Goal: Information Seeking & Learning: Learn about a topic

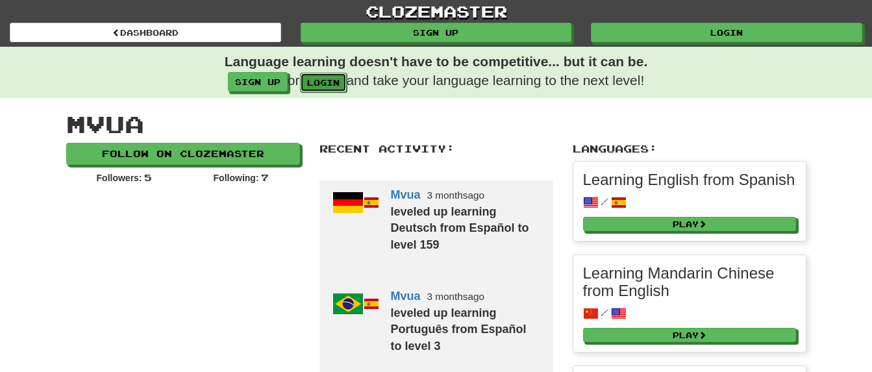
click at [315, 85] on link "login" at bounding box center [323, 82] width 47 height 19
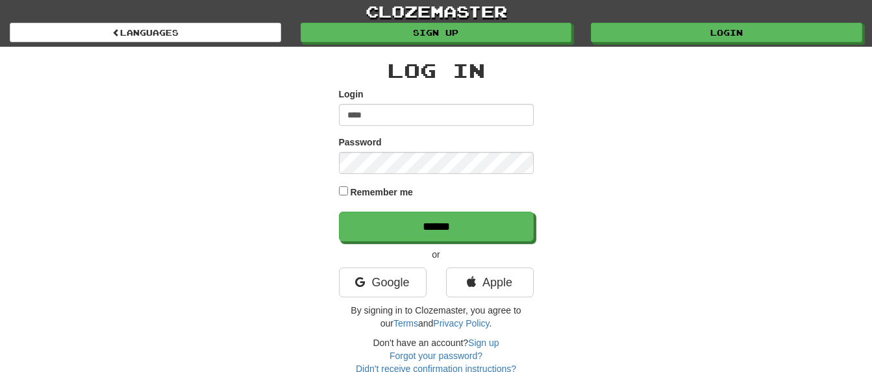
type input "****"
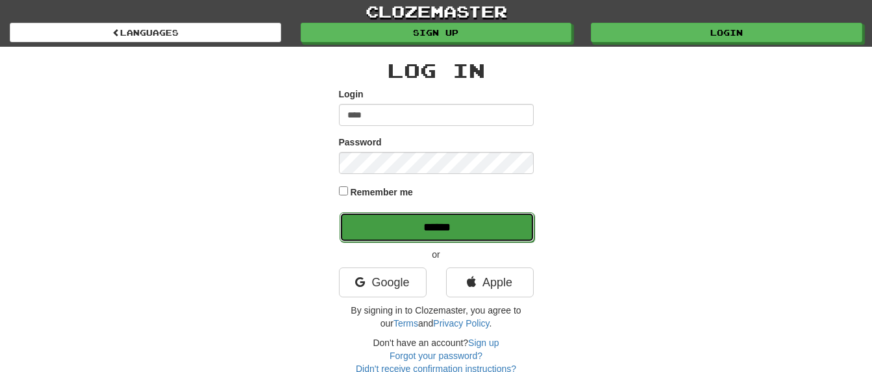
click at [385, 232] on input "******" at bounding box center [437, 227] width 195 height 30
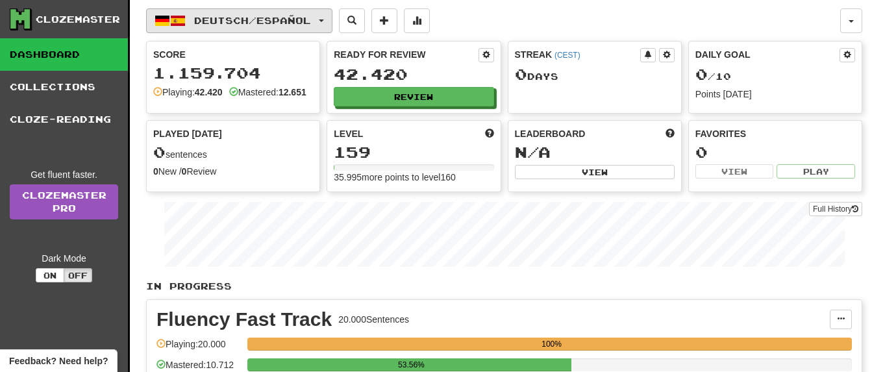
click at [325, 22] on button "Deutsch / Español" at bounding box center [239, 20] width 186 height 25
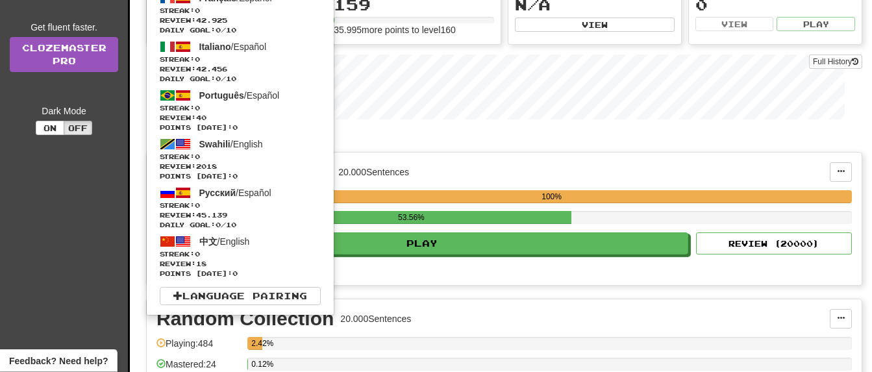
scroll to position [199, 0]
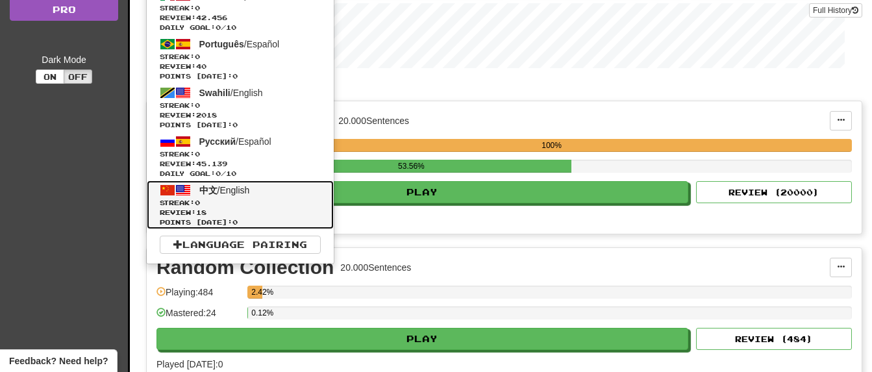
click at [215, 200] on span "Streak: 0" at bounding box center [240, 203] width 161 height 10
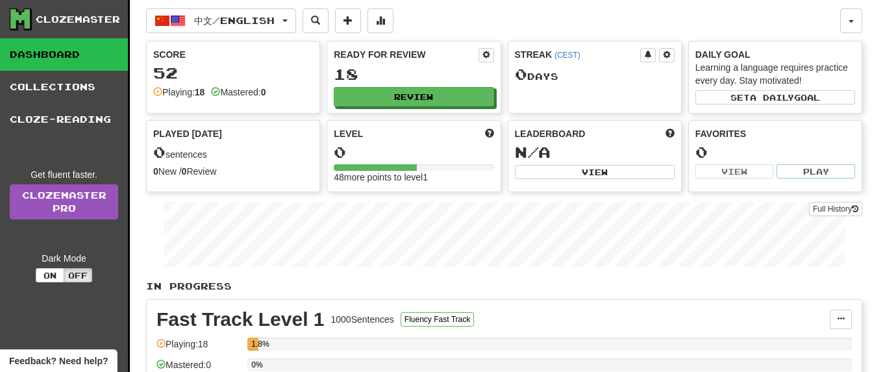
click at [152, 211] on div "Full History" at bounding box center [504, 235] width 716 height 81
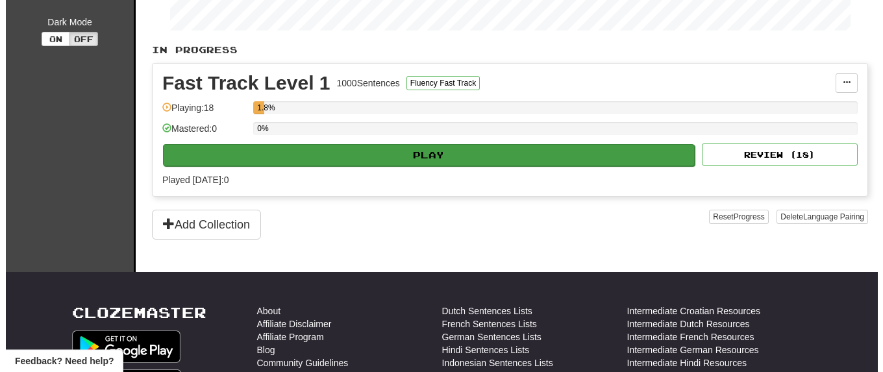
scroll to position [232, 0]
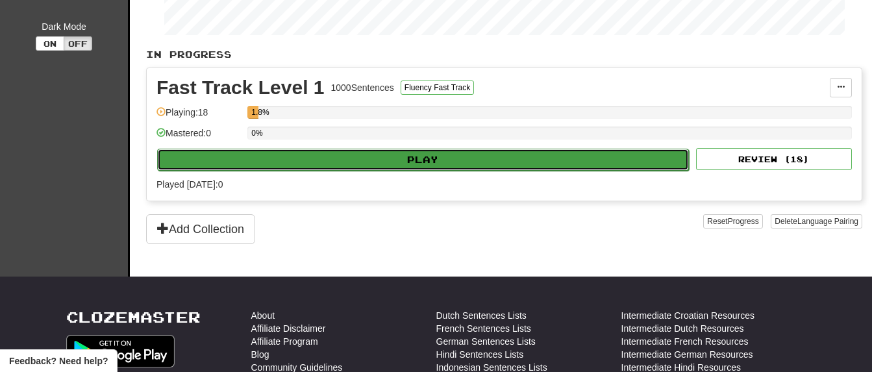
click at [414, 158] on button "Play" at bounding box center [423, 160] width 532 height 22
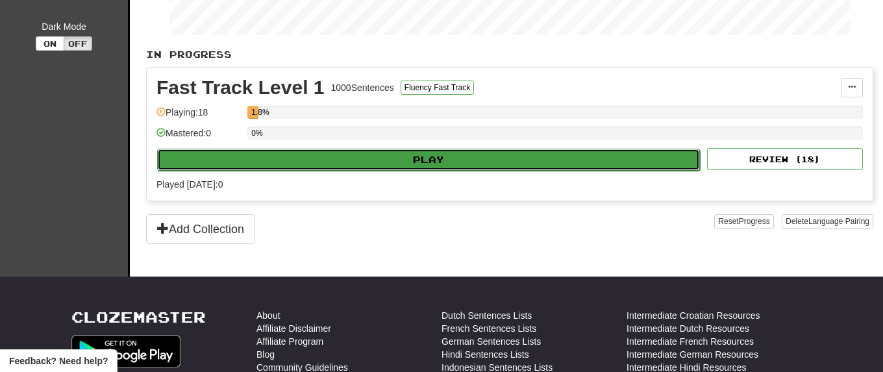
select select "**"
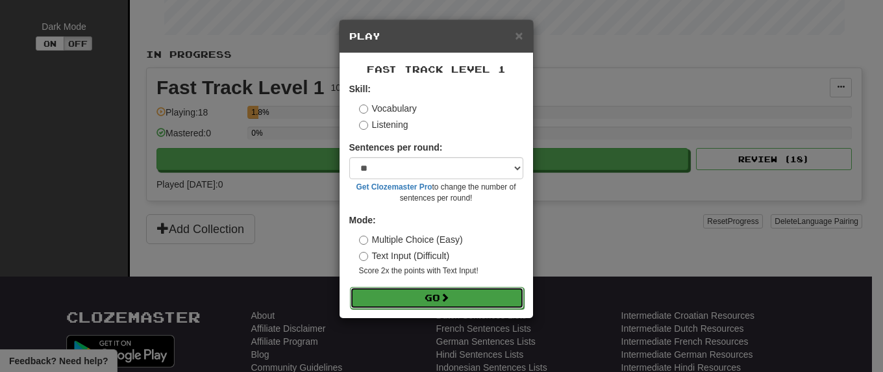
click at [427, 306] on button "Go" at bounding box center [437, 298] width 174 height 22
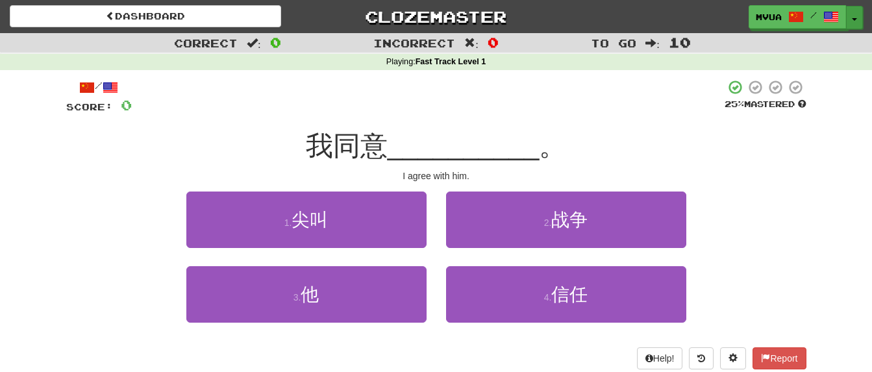
click at [858, 25] on button "Toggle Dropdown" at bounding box center [854, 17] width 17 height 23
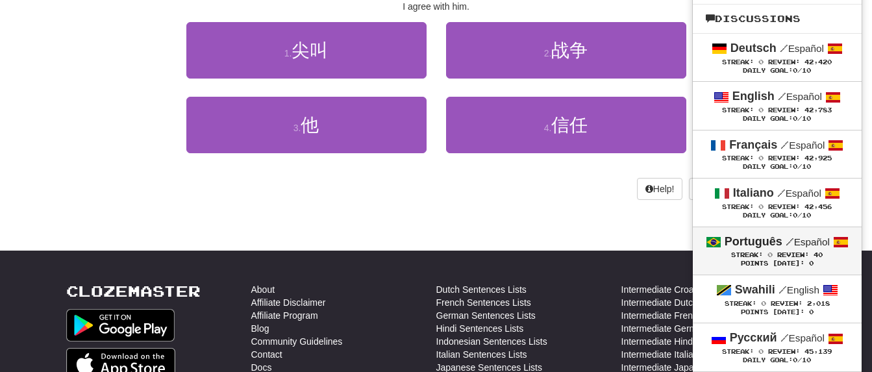
scroll to position [199, 0]
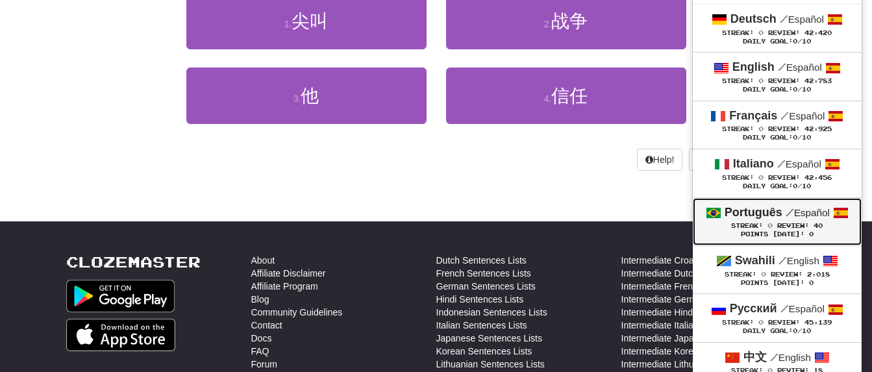
click at [794, 216] on small "/ Español" at bounding box center [807, 212] width 44 height 11
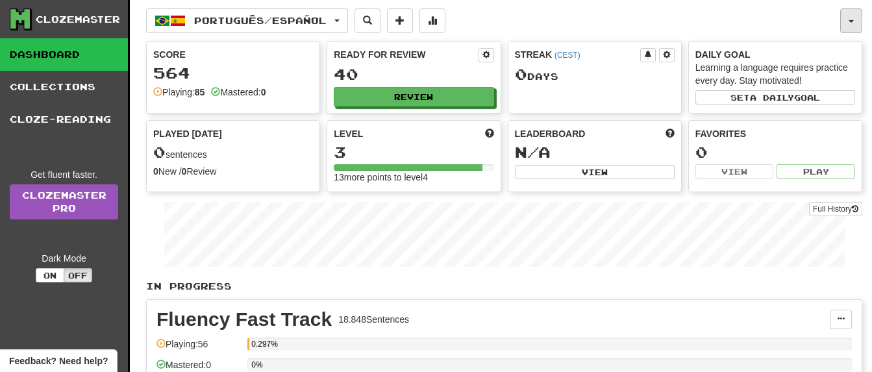
click at [850, 23] on button "button" at bounding box center [851, 20] width 22 height 25
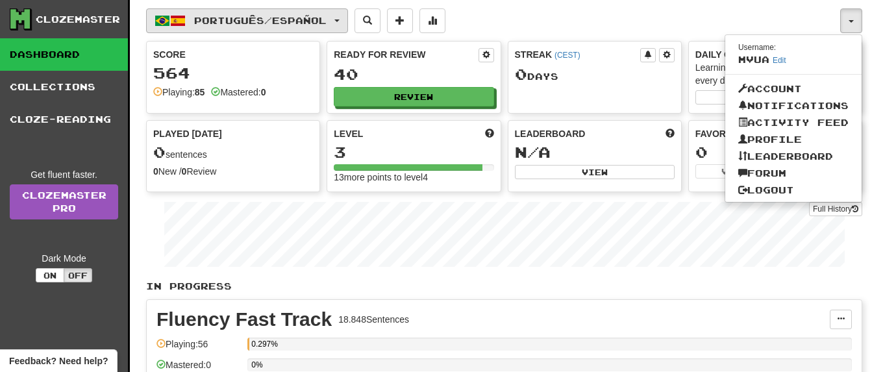
click at [343, 18] on button "Português / Español" at bounding box center [247, 20] width 202 height 25
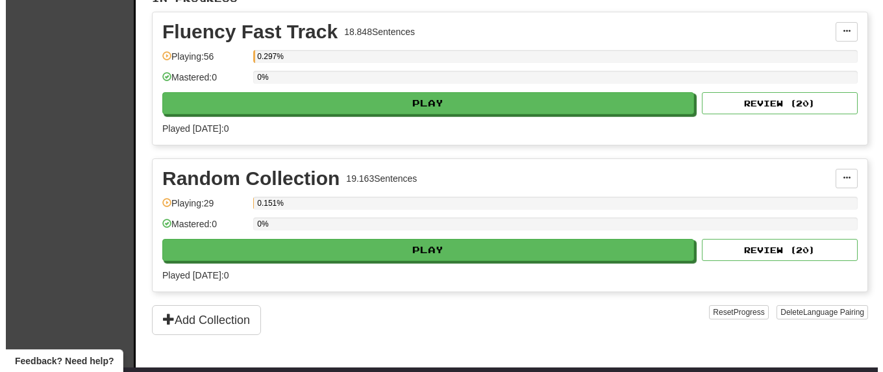
scroll to position [284, 0]
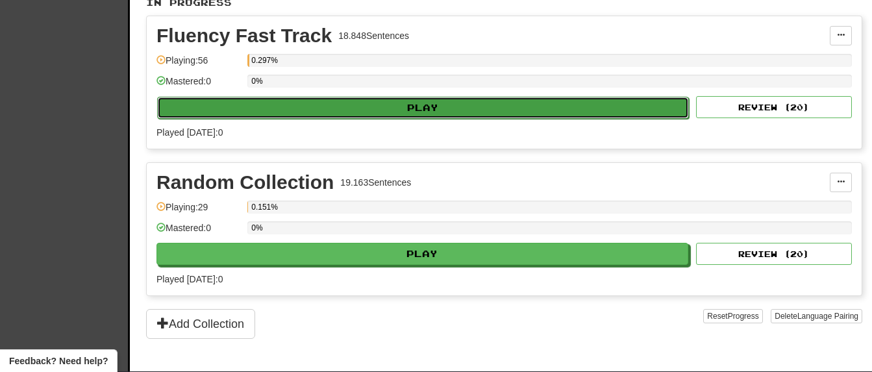
click at [432, 113] on button "Play" at bounding box center [423, 108] width 532 height 22
select select "**"
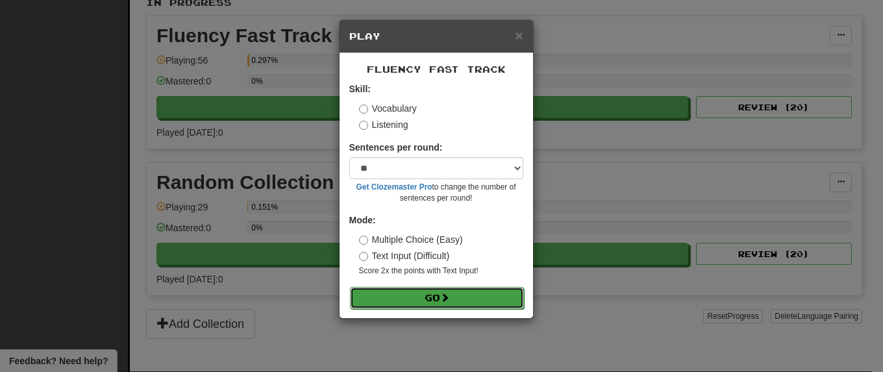
click at [437, 308] on button "Go" at bounding box center [437, 298] width 174 height 22
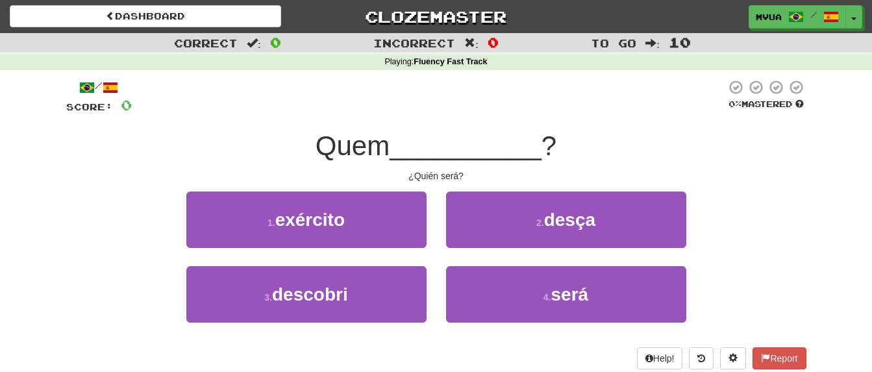
click at [469, 129] on div "/ Score: 0 0 % Mastered Quem __________ ? ¿Quién será? 1 . exército 2 . desça 3…" at bounding box center [436, 224] width 740 height 290
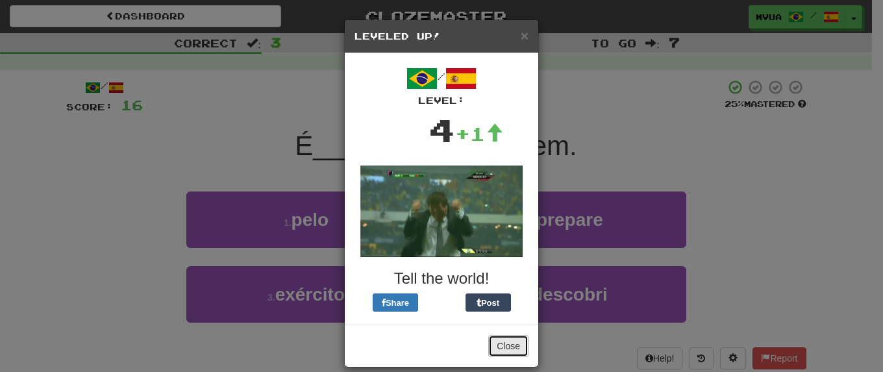
click at [515, 350] on button "Close" at bounding box center [508, 346] width 40 height 22
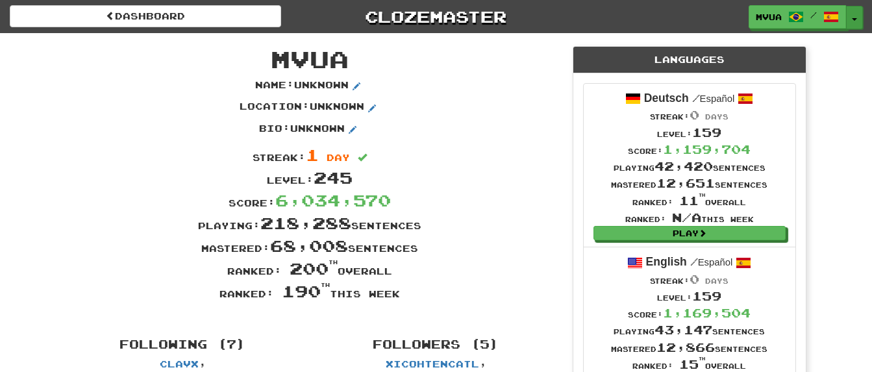
click at [854, 14] on button "Toggle Dropdown" at bounding box center [854, 17] width 17 height 23
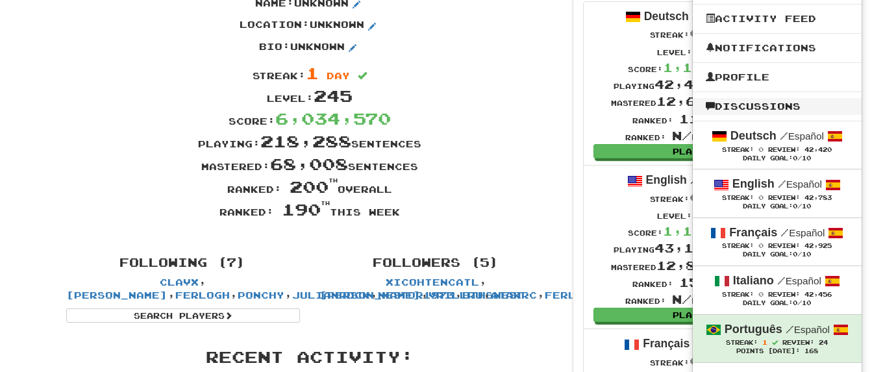
scroll to position [132, 0]
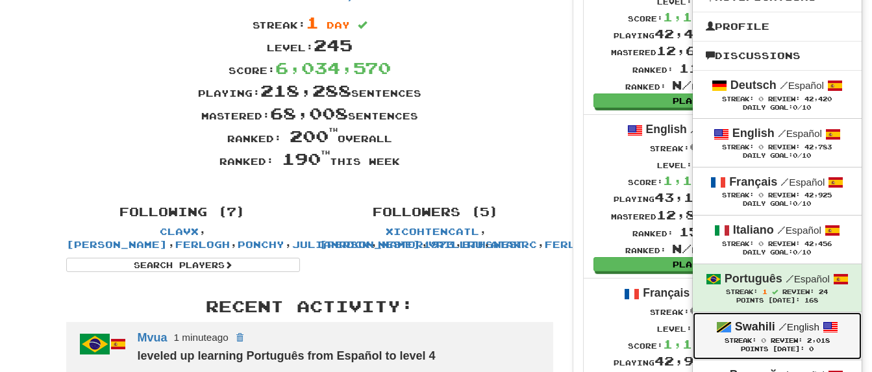
click at [757, 326] on strong "Swahili" at bounding box center [755, 326] width 40 height 13
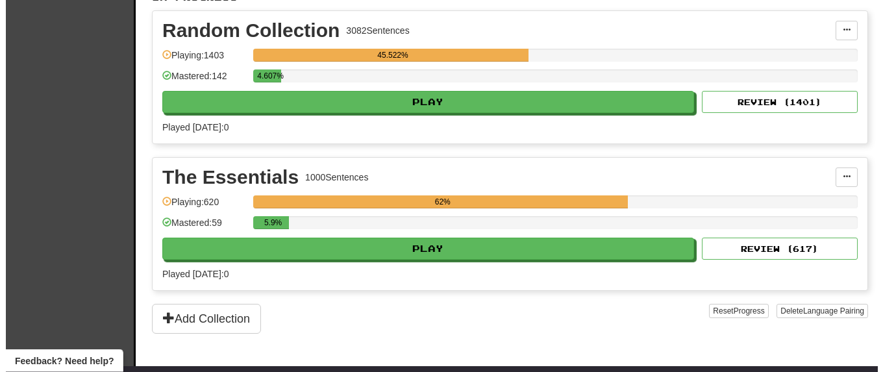
scroll to position [284, 0]
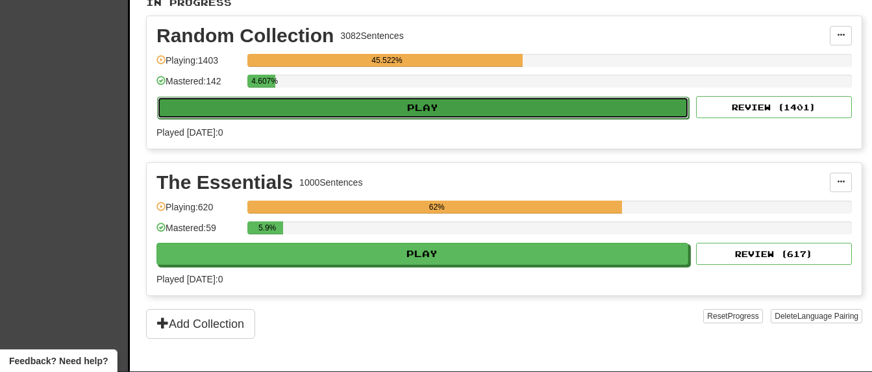
click at [423, 106] on button "Play" at bounding box center [423, 108] width 532 height 22
select select "**"
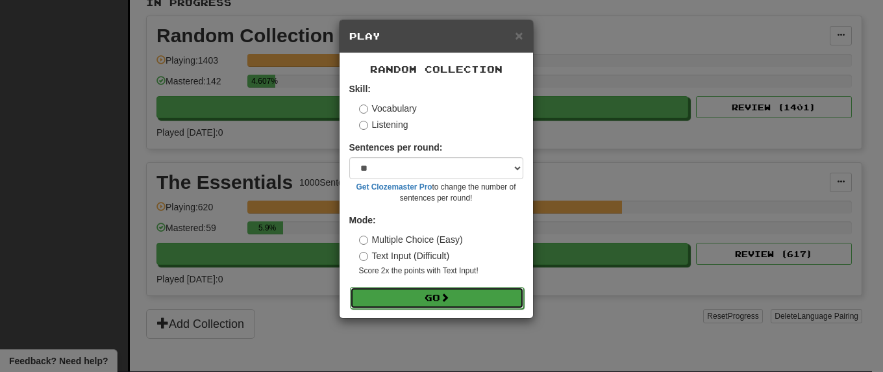
click at [438, 297] on button "Go" at bounding box center [437, 298] width 174 height 22
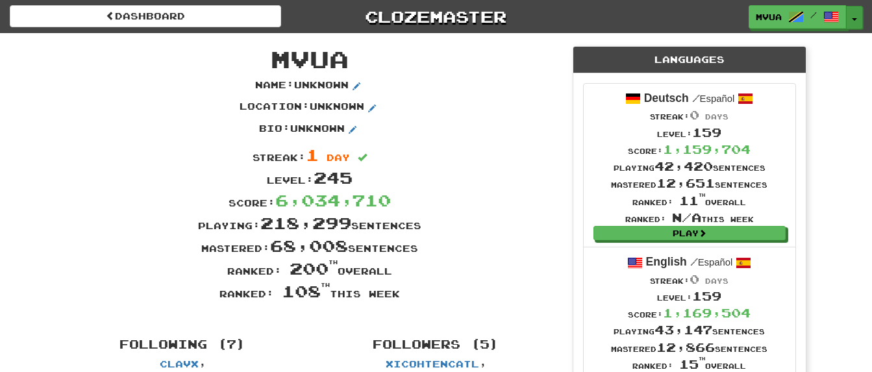
click at [859, 15] on button "Toggle Dropdown" at bounding box center [854, 17] width 17 height 23
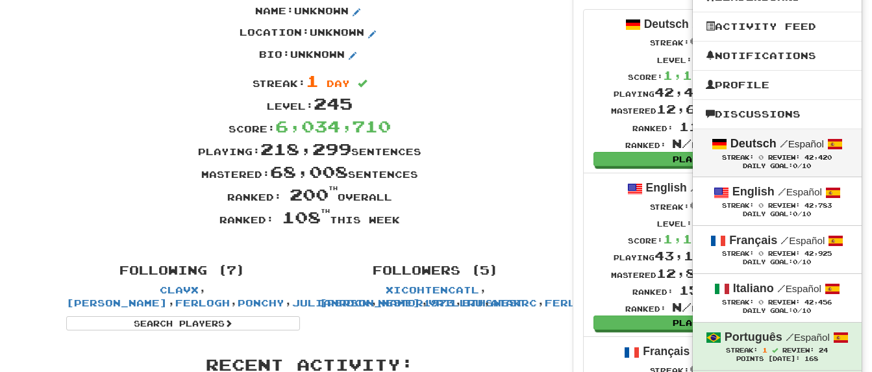
scroll to position [132, 0]
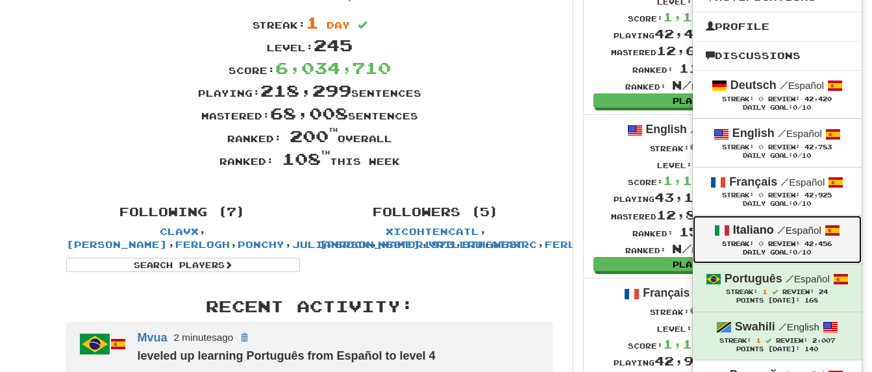
click at [761, 225] on strong "Italiano" at bounding box center [753, 229] width 41 height 13
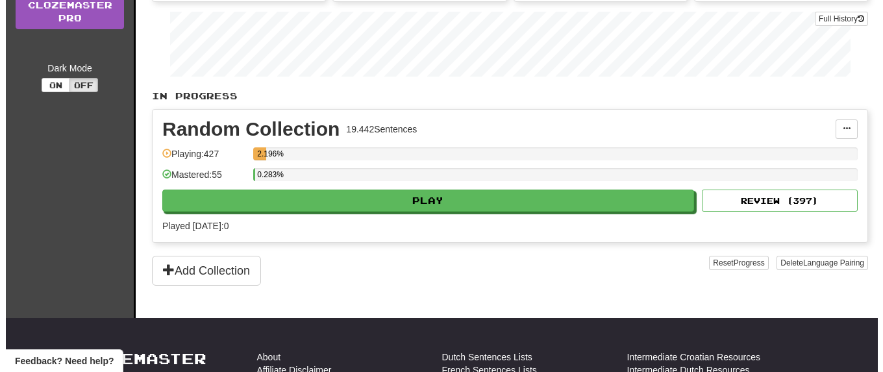
scroll to position [184, 0]
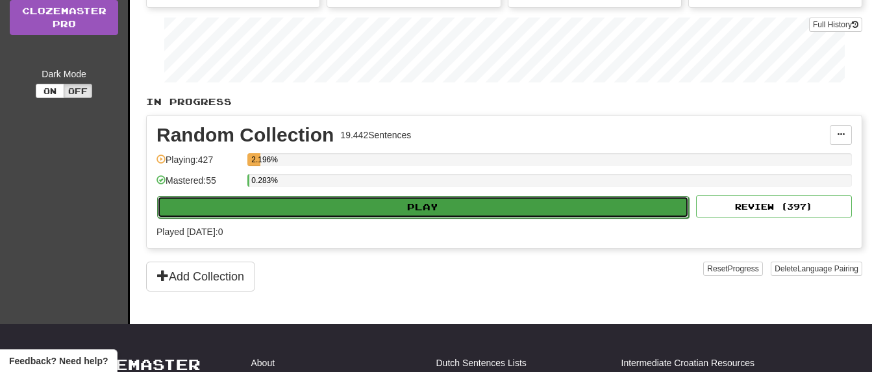
click at [512, 214] on button "Play" at bounding box center [423, 207] width 532 height 22
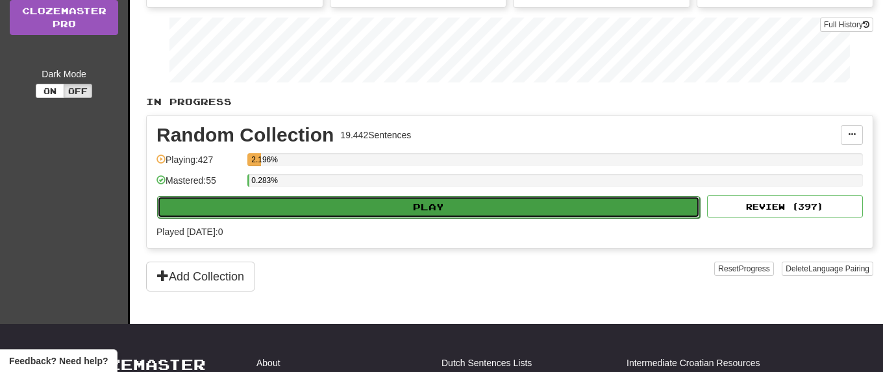
select select "**"
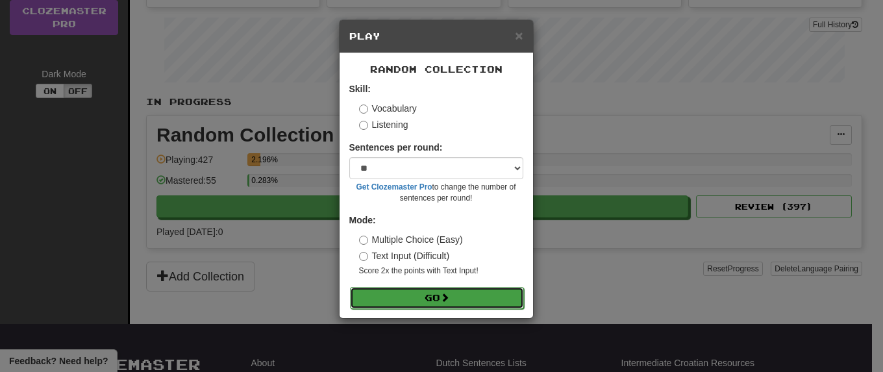
click at [439, 308] on button "Go" at bounding box center [437, 298] width 174 height 22
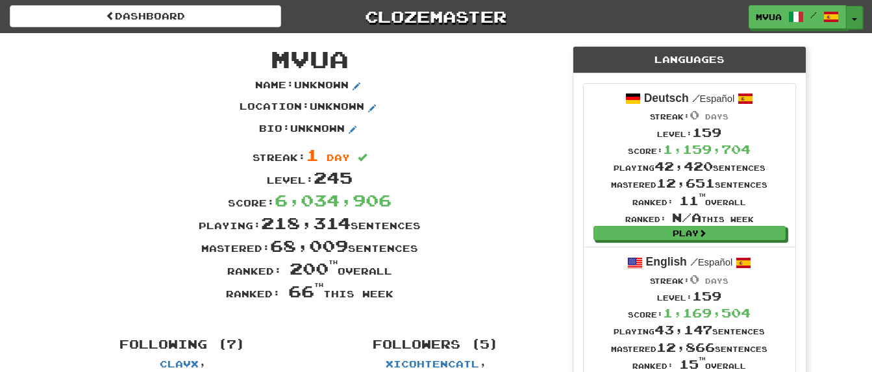
click at [855, 17] on button "Toggle Dropdown" at bounding box center [854, 17] width 17 height 23
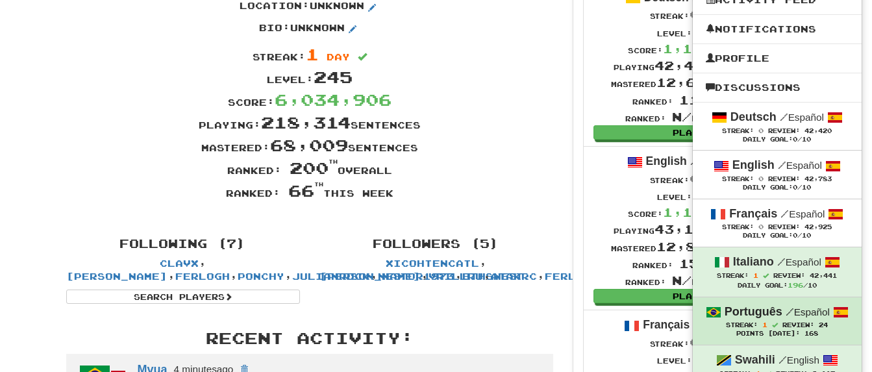
scroll to position [199, 0]
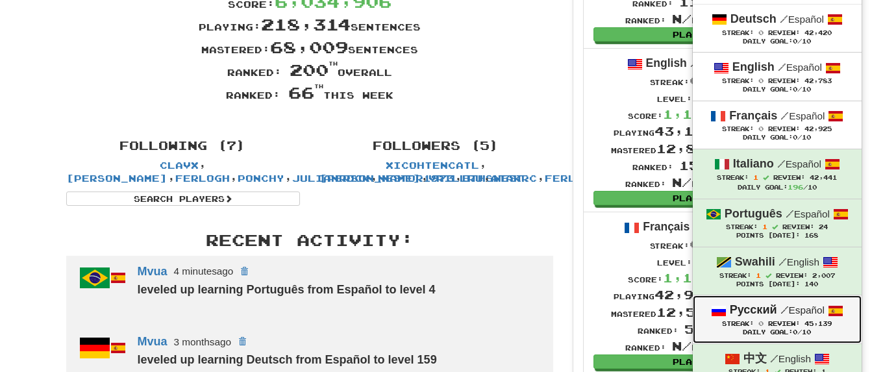
click at [758, 306] on strong "Русский" at bounding box center [753, 309] width 47 height 13
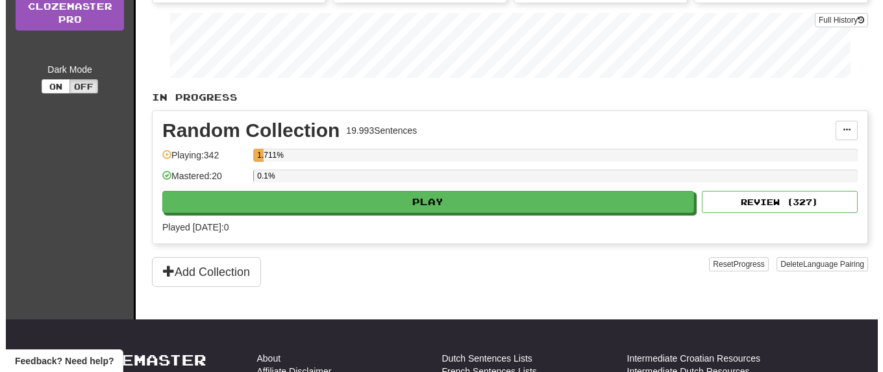
scroll to position [331, 0]
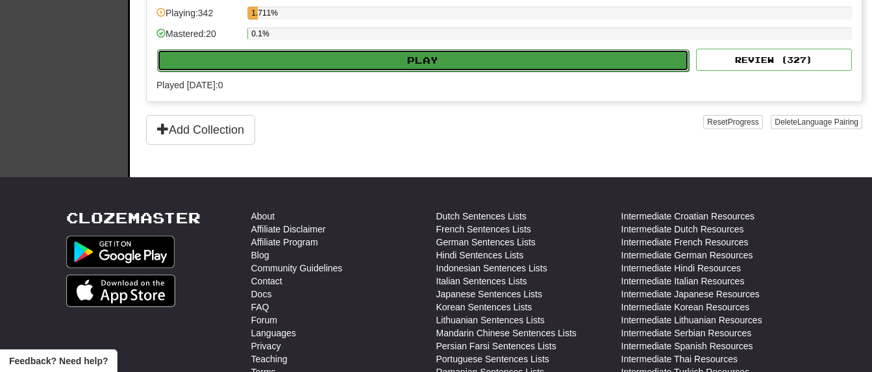
click at [541, 66] on button "Play" at bounding box center [423, 60] width 532 height 22
select select "**"
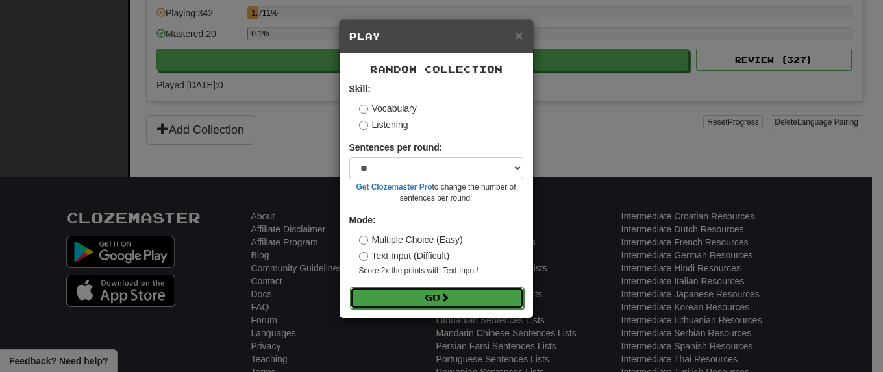
click at [430, 295] on button "Go" at bounding box center [437, 298] width 174 height 22
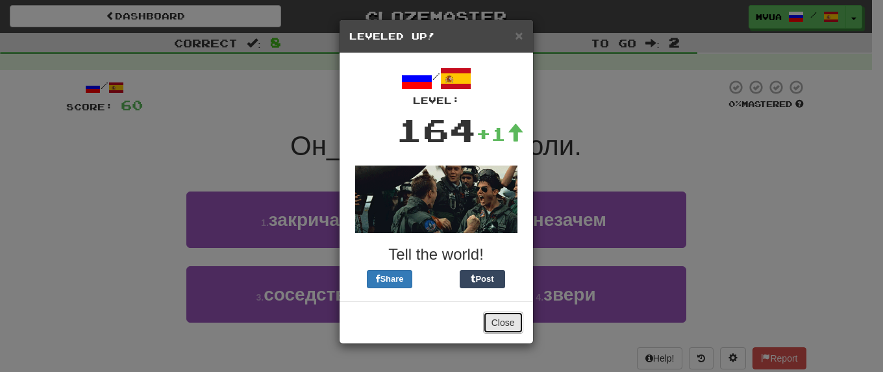
click at [493, 326] on button "Close" at bounding box center [503, 323] width 40 height 22
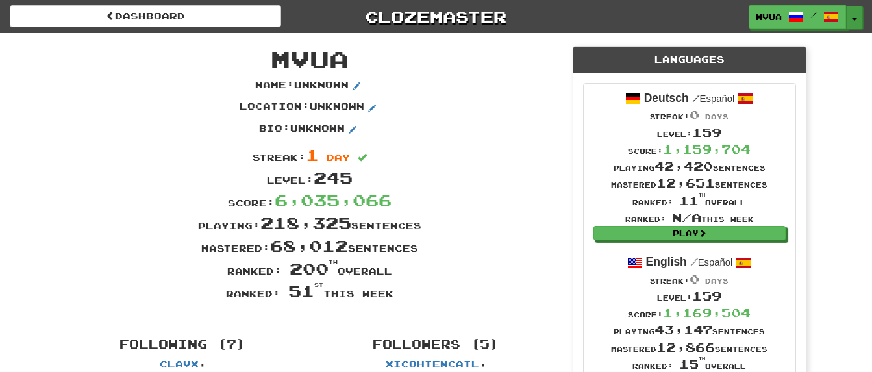
click at [852, 18] on button "Toggle Dropdown" at bounding box center [854, 17] width 17 height 23
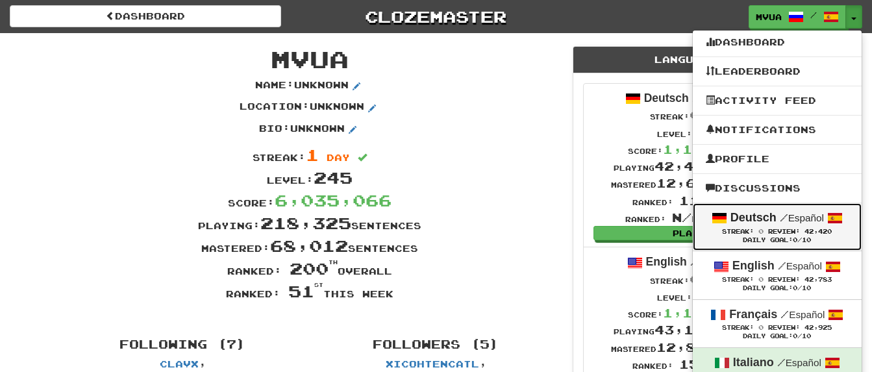
click at [770, 217] on strong "Deutsch" at bounding box center [753, 217] width 46 height 13
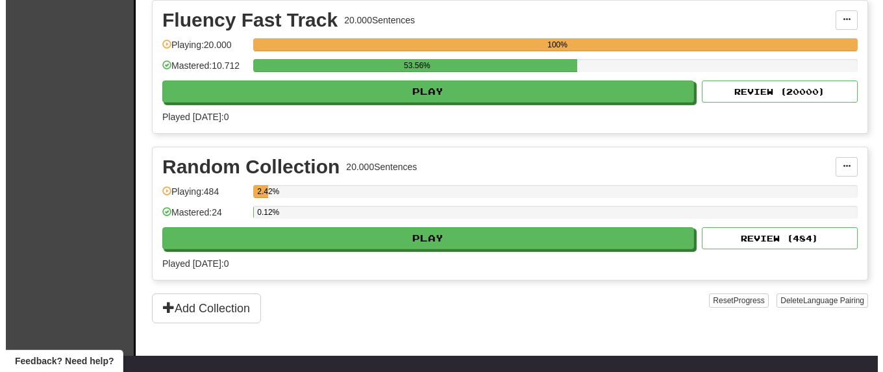
scroll to position [275, 0]
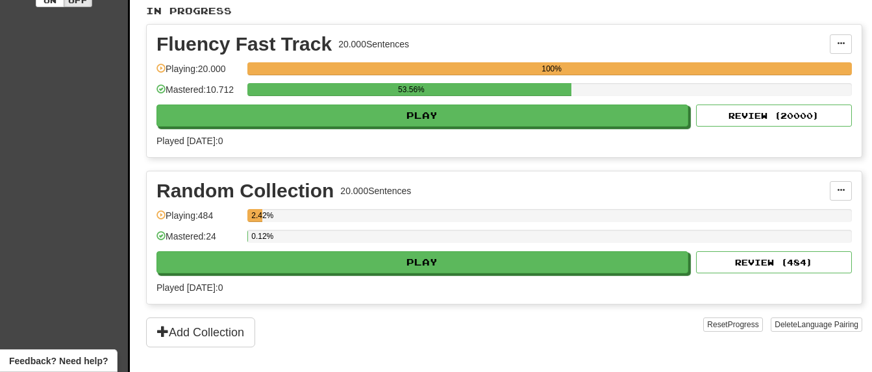
click at [530, 284] on div "Random Collection 20.000 Sentences Manage Sentences Unpin from Dashboard Playin…" at bounding box center [504, 237] width 715 height 132
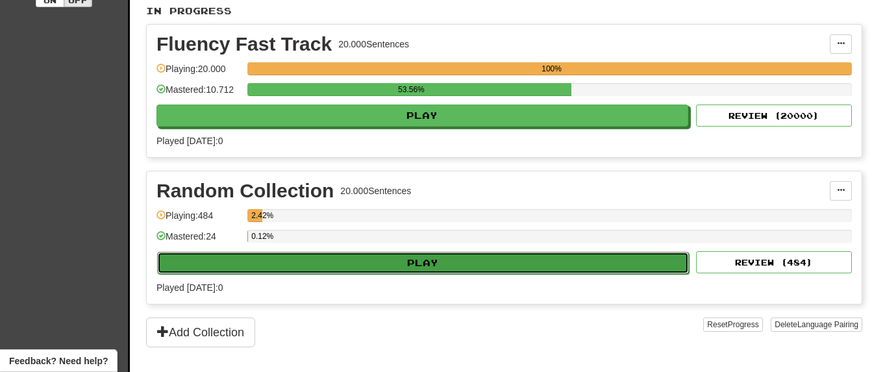
click at [526, 274] on button "Play" at bounding box center [423, 263] width 532 height 22
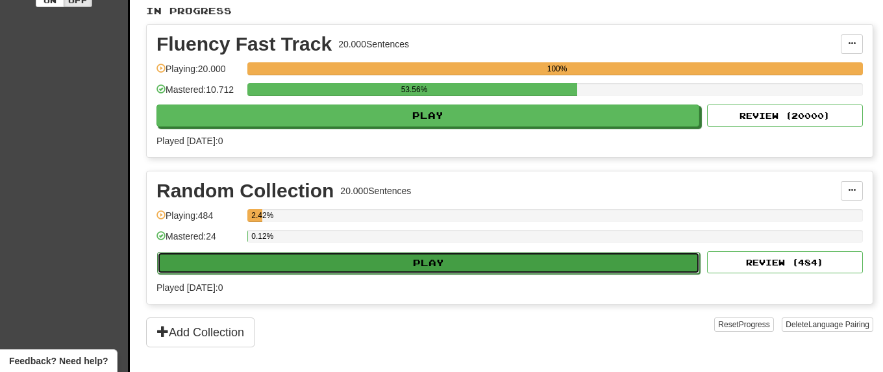
select select "**"
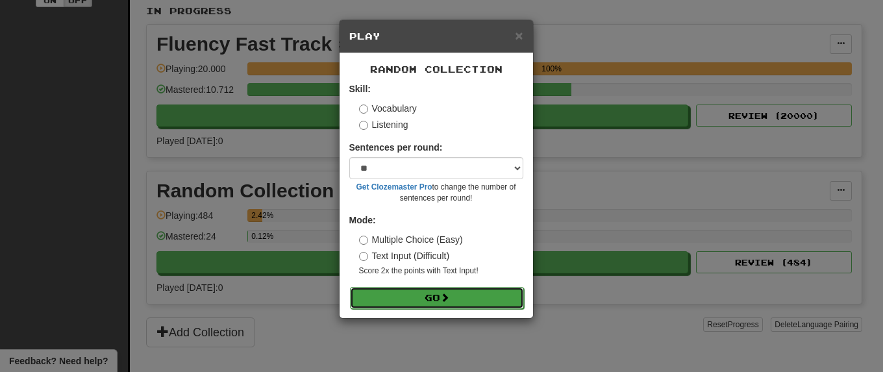
click at [471, 301] on button "Go" at bounding box center [437, 298] width 174 height 22
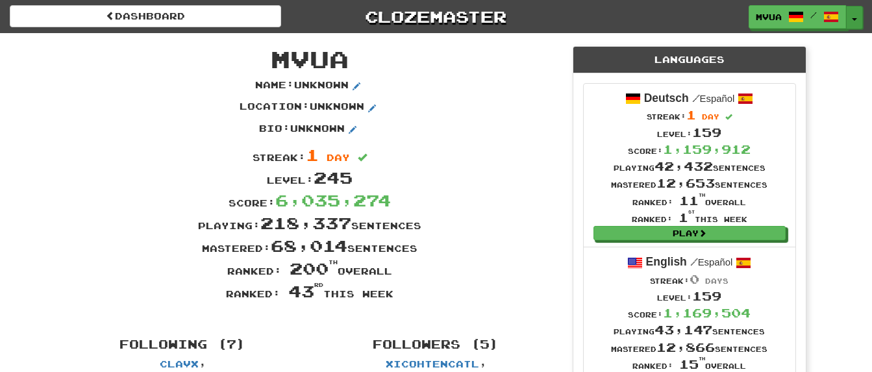
click at [848, 23] on button "Toggle Dropdown" at bounding box center [854, 17] width 17 height 23
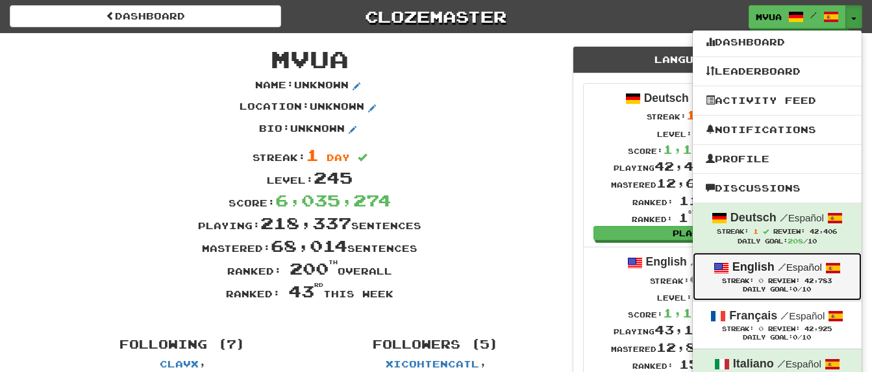
click at [754, 288] on div "Daily Goal: 0 /10" at bounding box center [777, 290] width 143 height 8
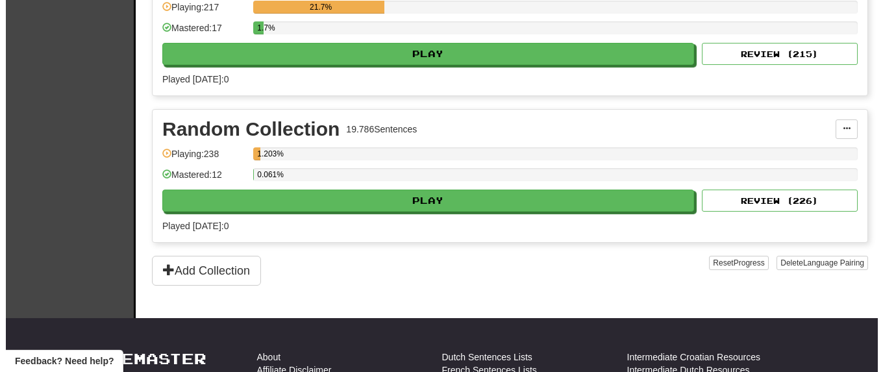
scroll to position [331, 0]
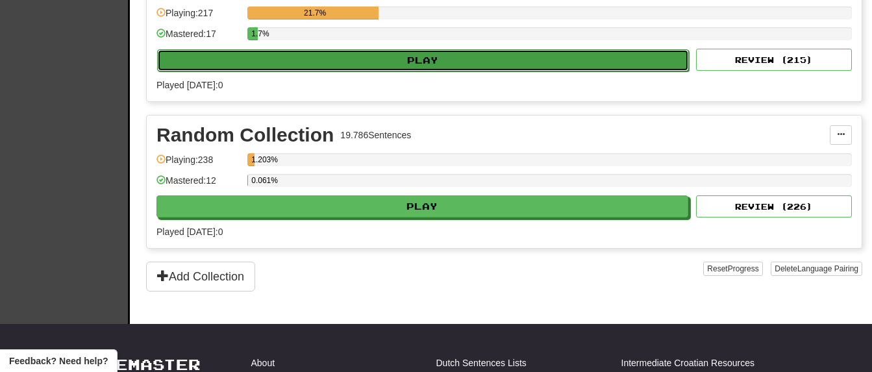
click at [461, 71] on button "Play" at bounding box center [423, 60] width 532 height 22
select select "**"
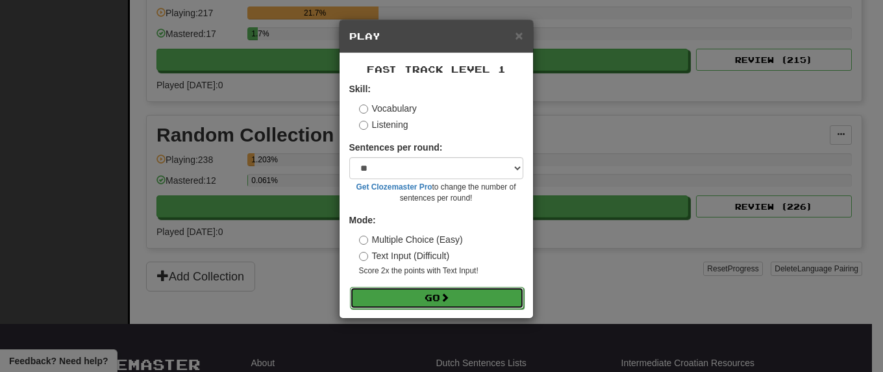
click at [459, 297] on button "Go" at bounding box center [437, 298] width 174 height 22
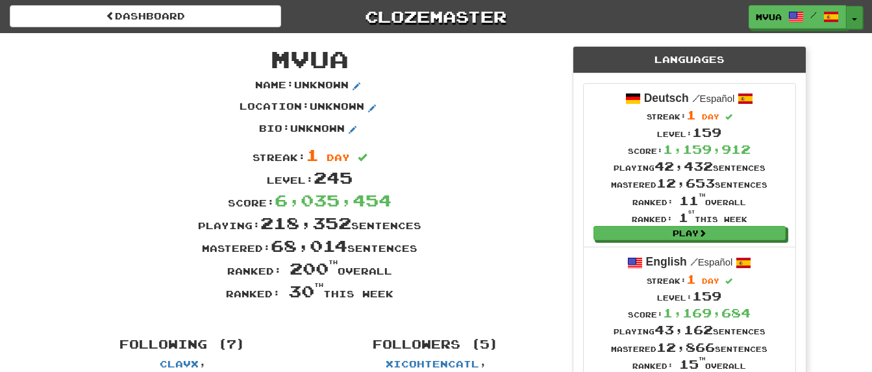
click at [858, 17] on button "Toggle Dropdown" at bounding box center [854, 17] width 17 height 23
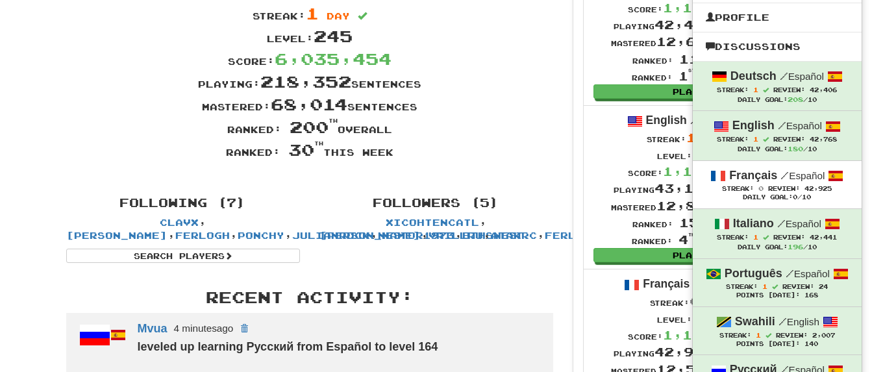
scroll to position [179, 0]
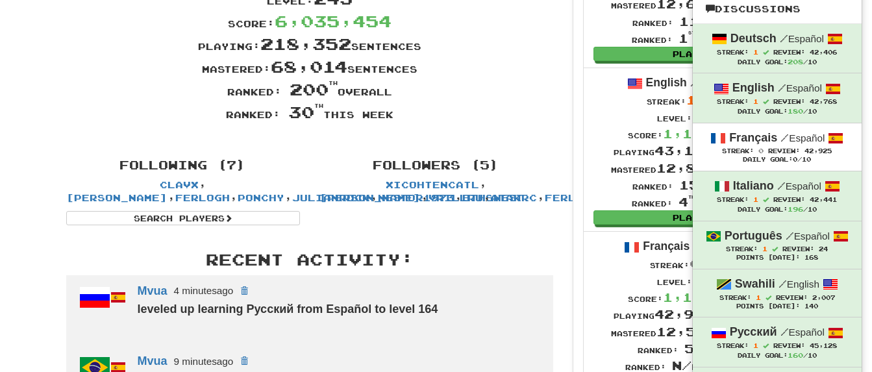
click at [544, 119] on div "Ranked: 30 th this week" at bounding box center [309, 112] width 506 height 23
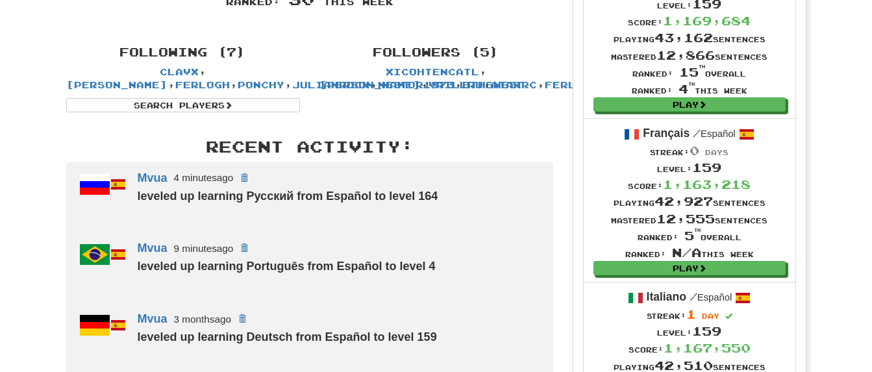
scroll to position [278, 0]
